Goal: Navigation & Orientation: Find specific page/section

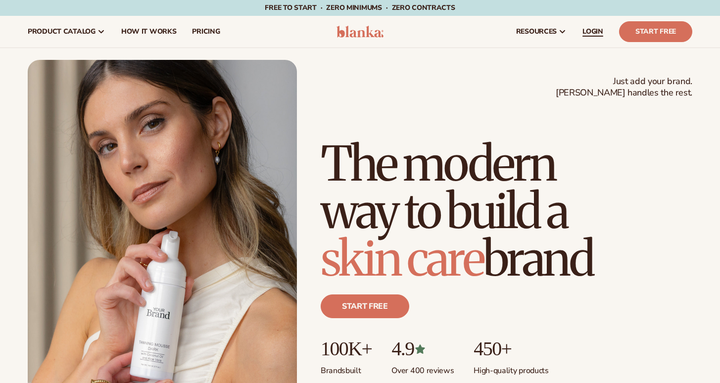
click at [599, 33] on span "LOGIN" at bounding box center [592, 32] width 21 height 8
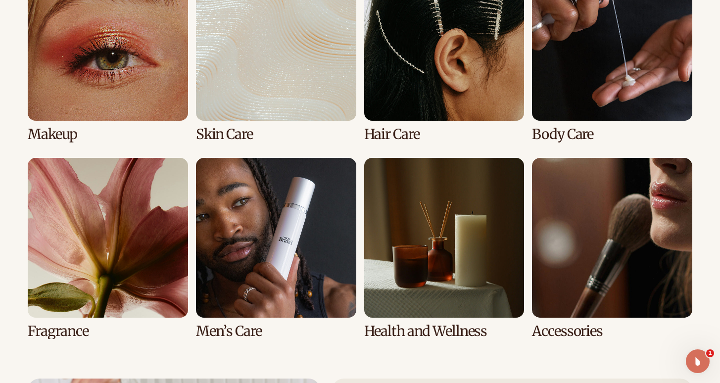
scroll to position [1972, 0]
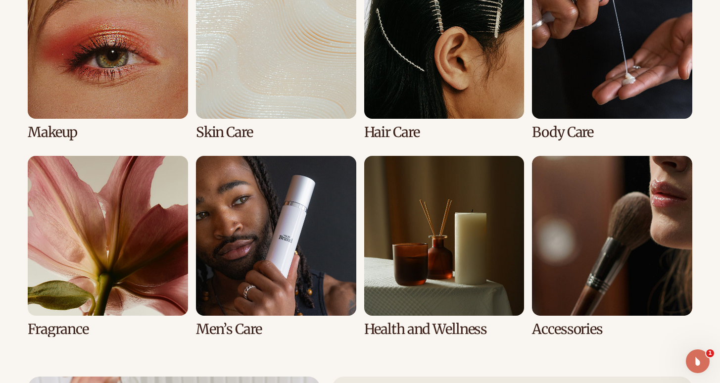
click at [470, 261] on link "7 / 8" at bounding box center [444, 247] width 160 height 182
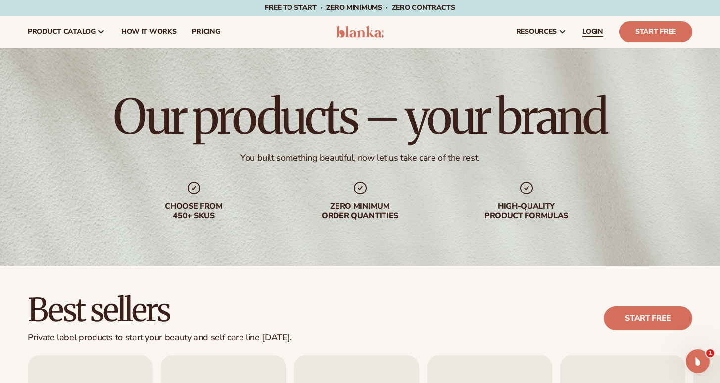
click at [591, 36] on span "LOGIN" at bounding box center [592, 32] width 21 height 8
